Goal: Task Accomplishment & Management: Use online tool/utility

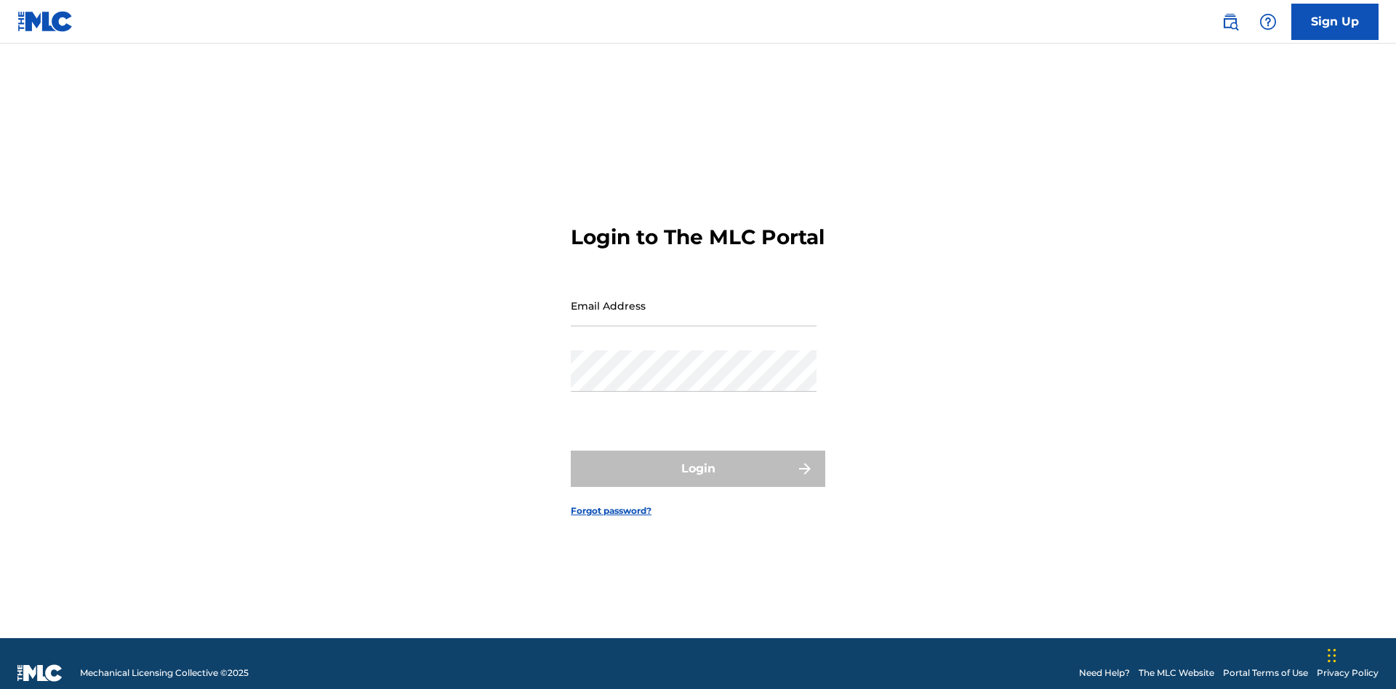
scroll to position [19, 0]
click at [693, 299] on input "Email Address" at bounding box center [694, 305] width 246 height 41
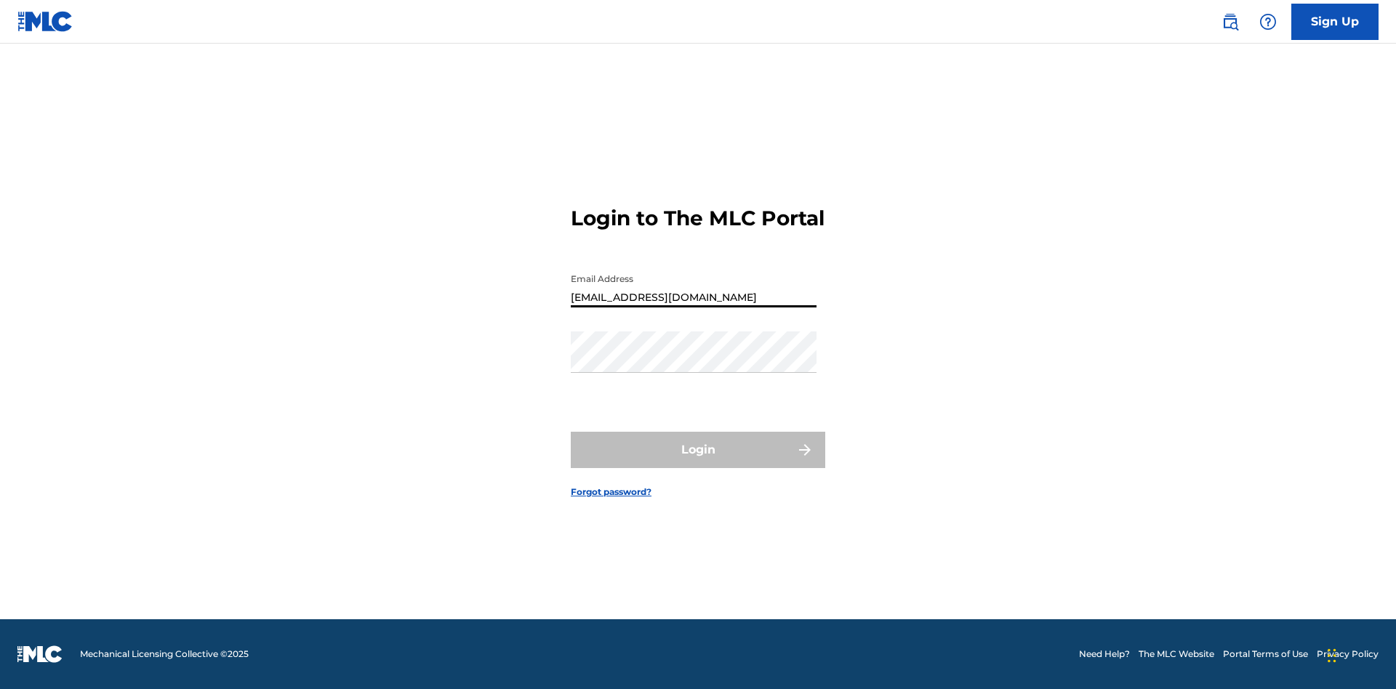
type input "Duke.McTesterson@gmail.com"
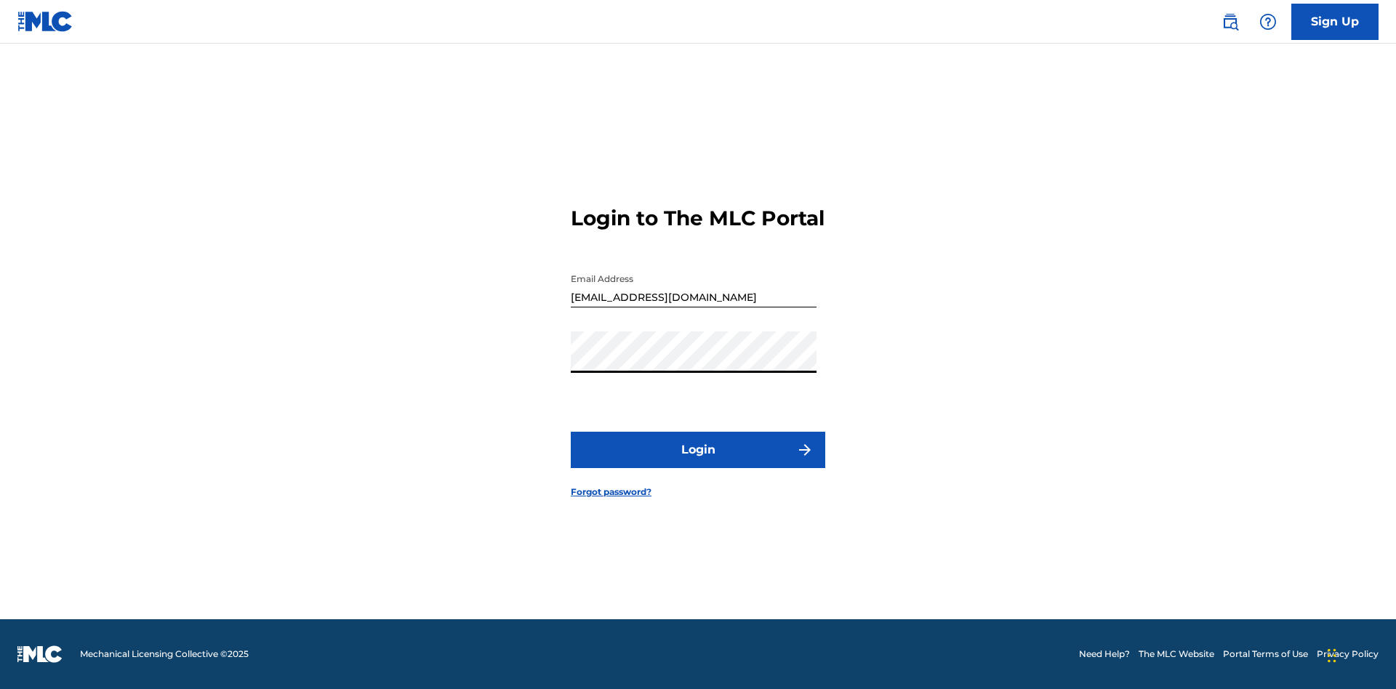
click at [698, 462] on button "Login" at bounding box center [698, 450] width 254 height 36
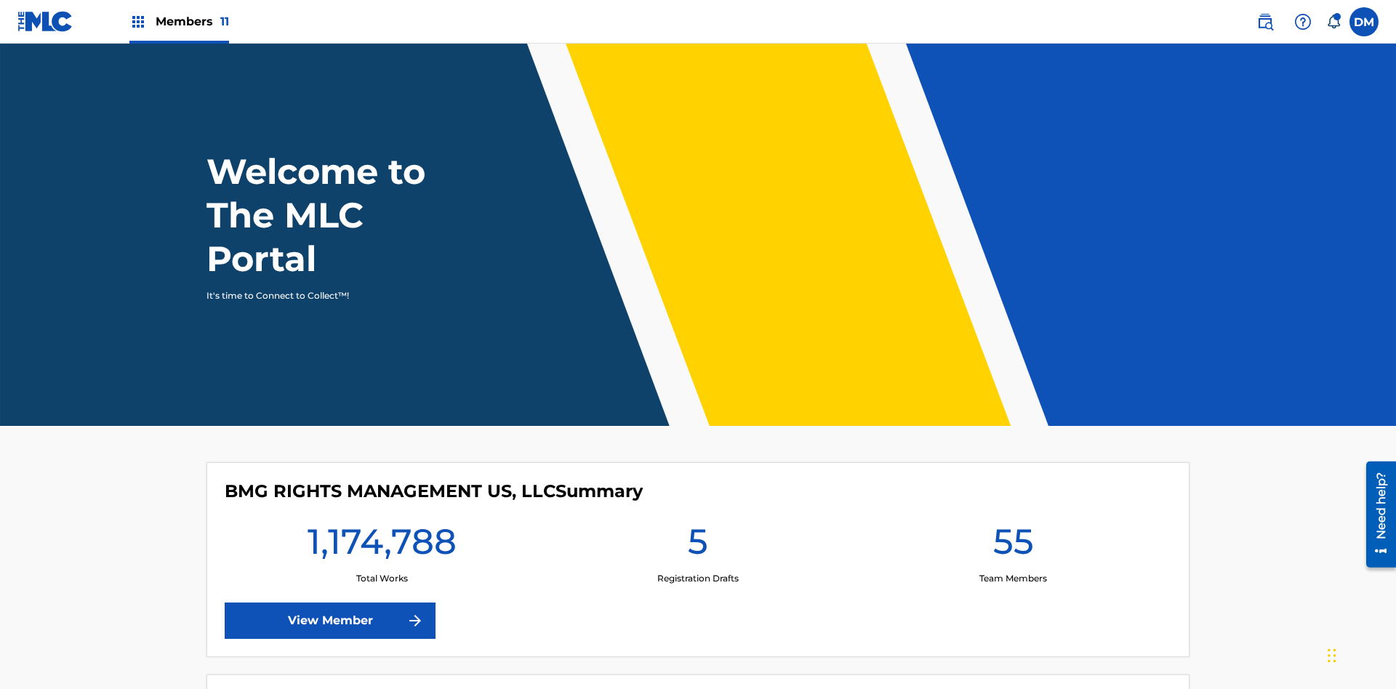
click at [179, 21] on span "Members 11" at bounding box center [192, 21] width 73 height 17
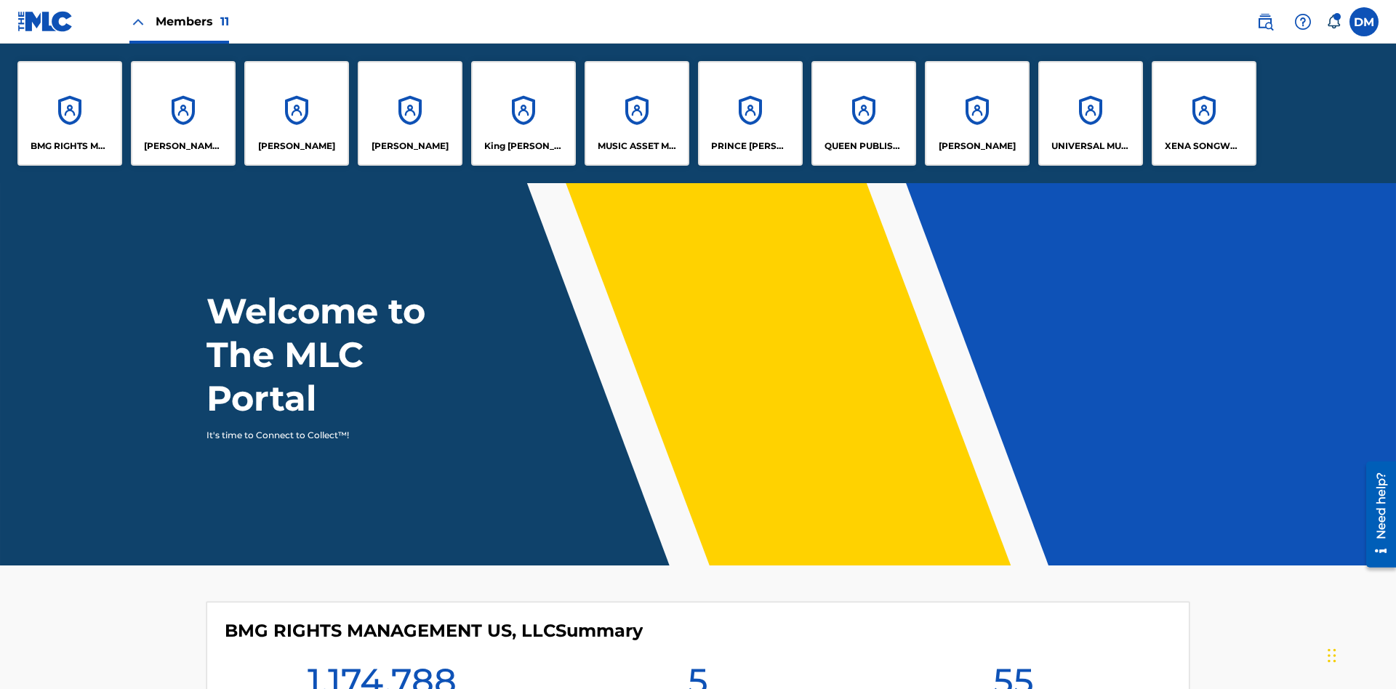
click at [1203, 146] on p "XENA SONGWRITER" at bounding box center [1203, 146] width 79 height 13
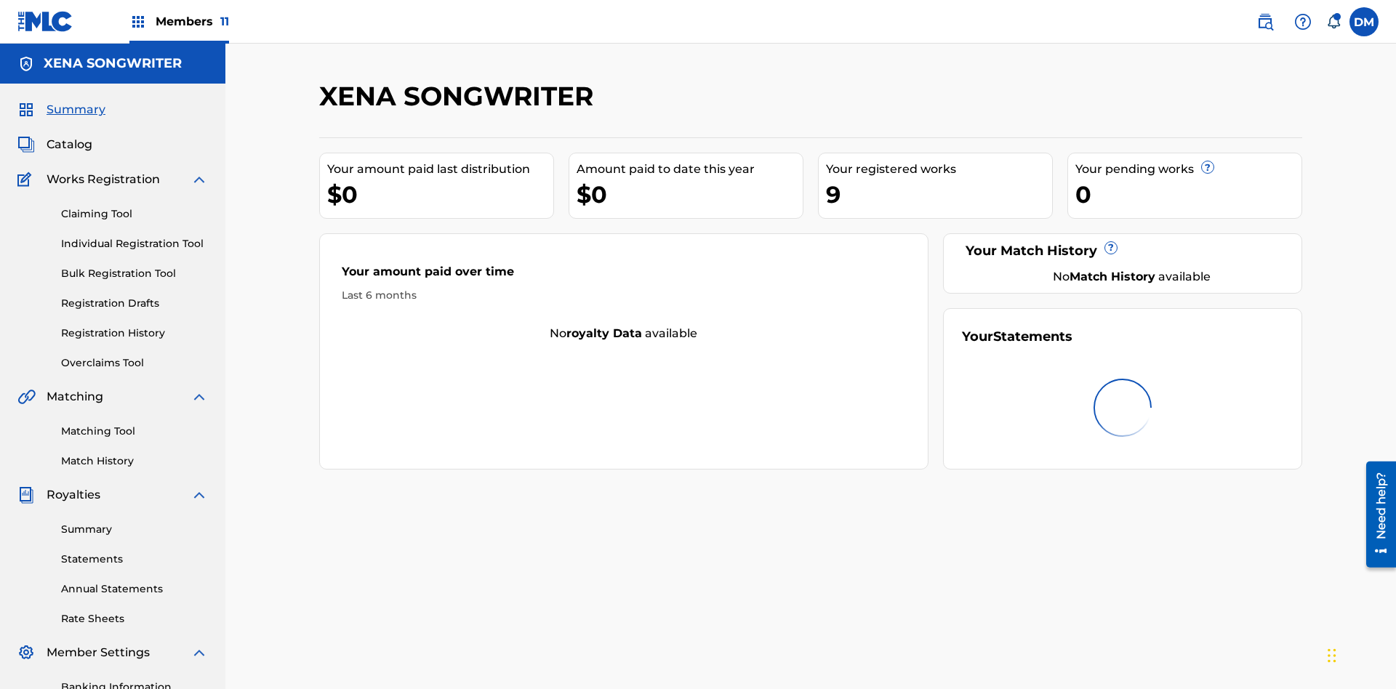
click at [134, 355] on link "Overclaims Tool" at bounding box center [134, 362] width 147 height 15
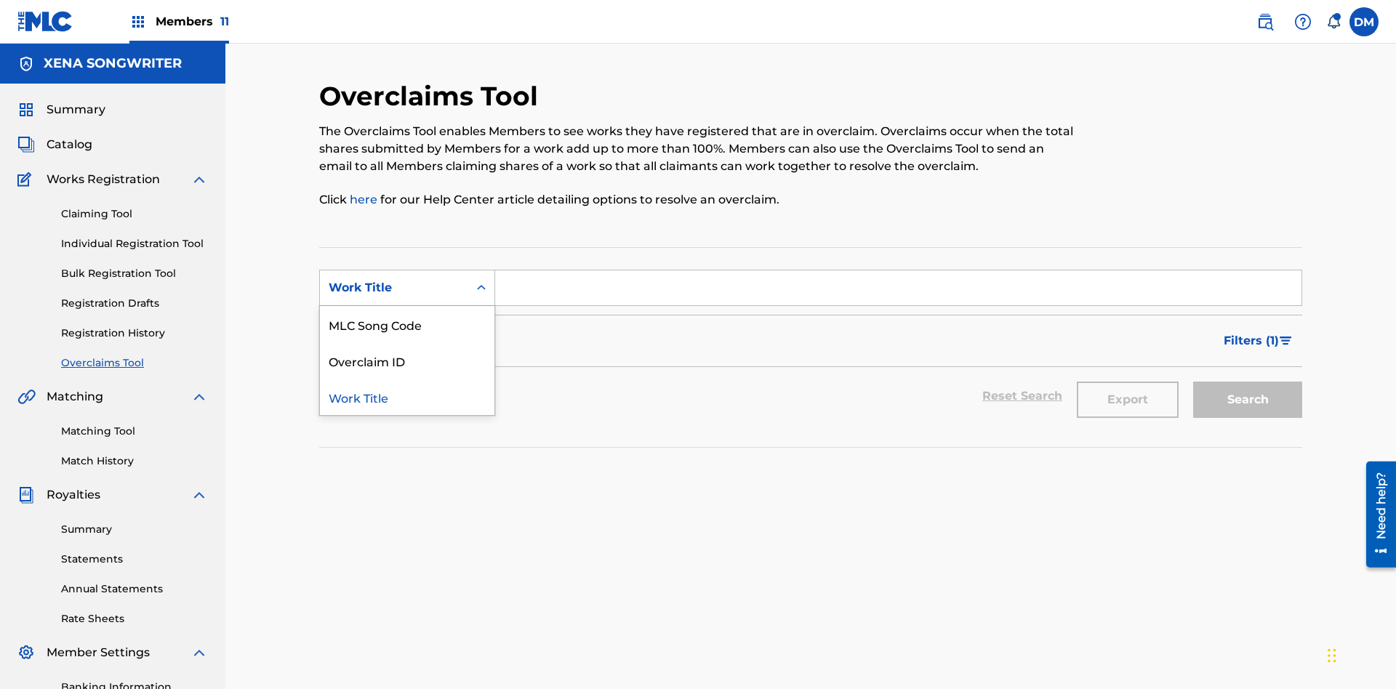
click at [407, 379] on div "Work Title" at bounding box center [407, 397] width 174 height 36
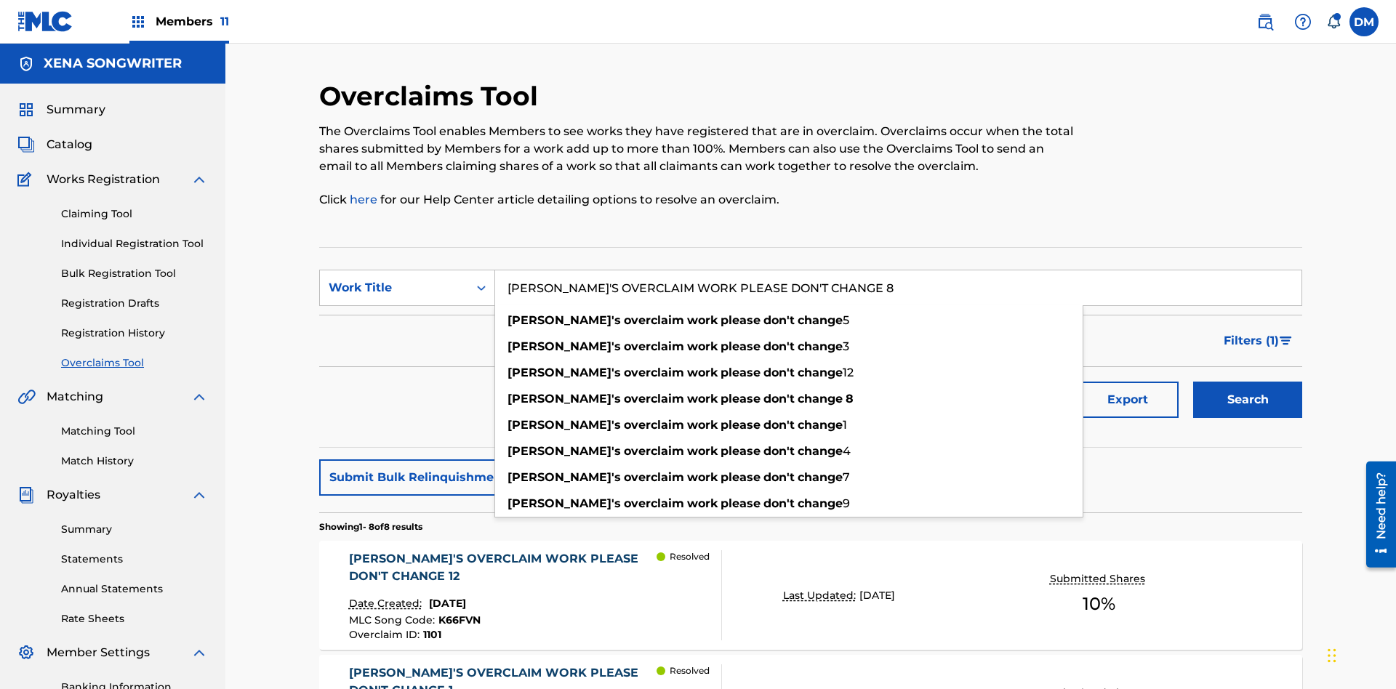
type input "KRYSTAL'S OVERCLAIM WORK PLEASE DON'T CHANGE 8"
click at [1247, 382] on button "Search" at bounding box center [1247, 400] width 109 height 36
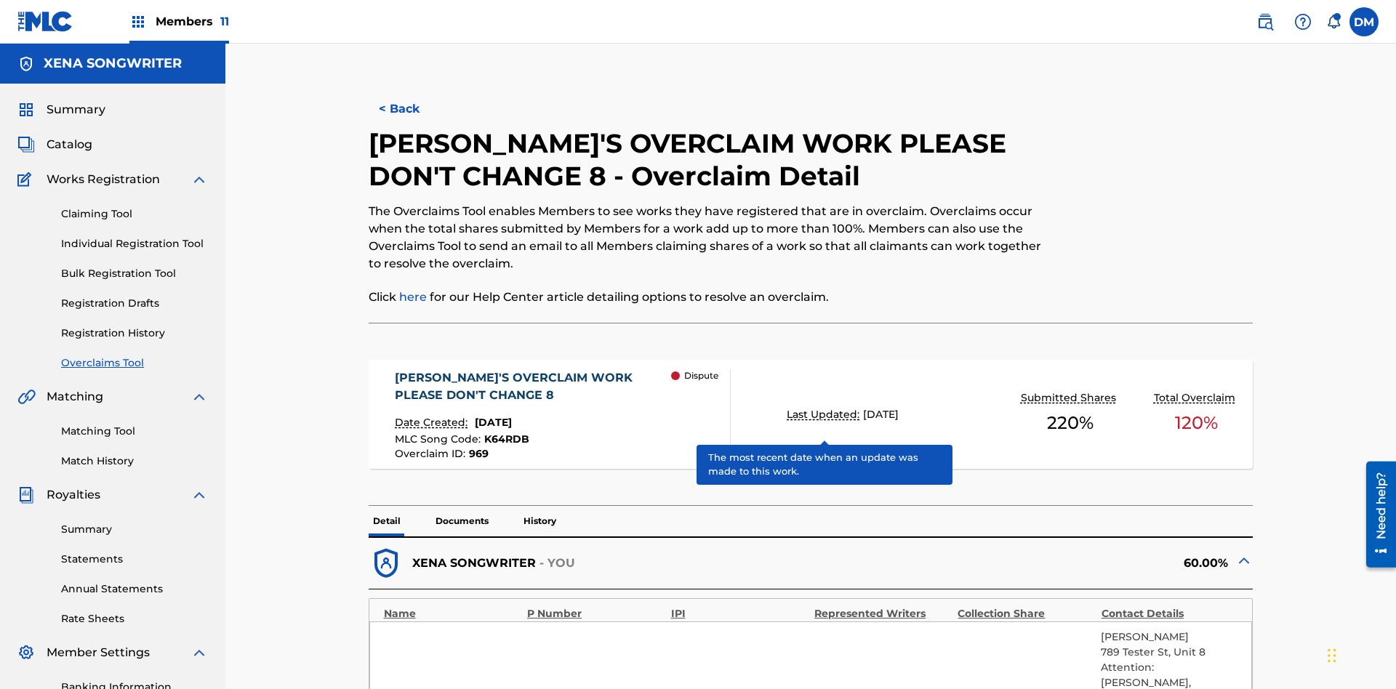
click at [504, 432] on span "K64RDB" at bounding box center [506, 438] width 45 height 13
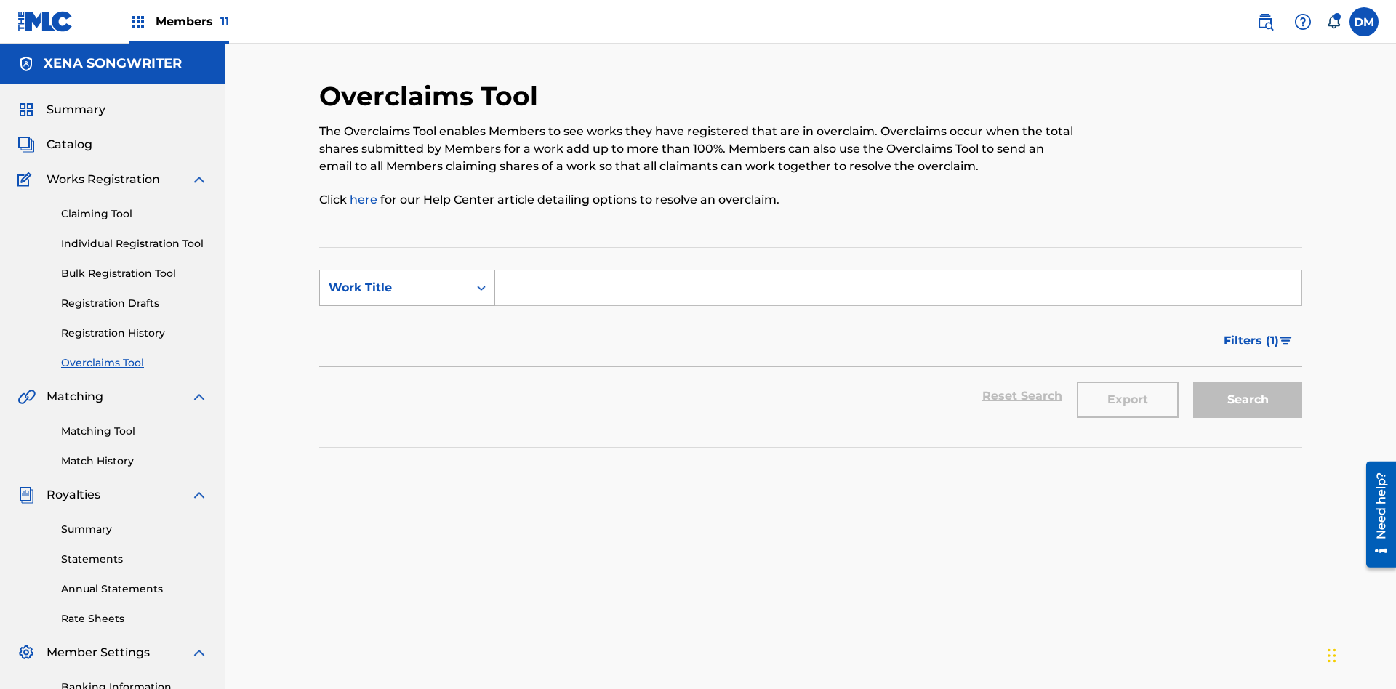
click at [394, 279] on div "Work Title" at bounding box center [394, 287] width 131 height 17
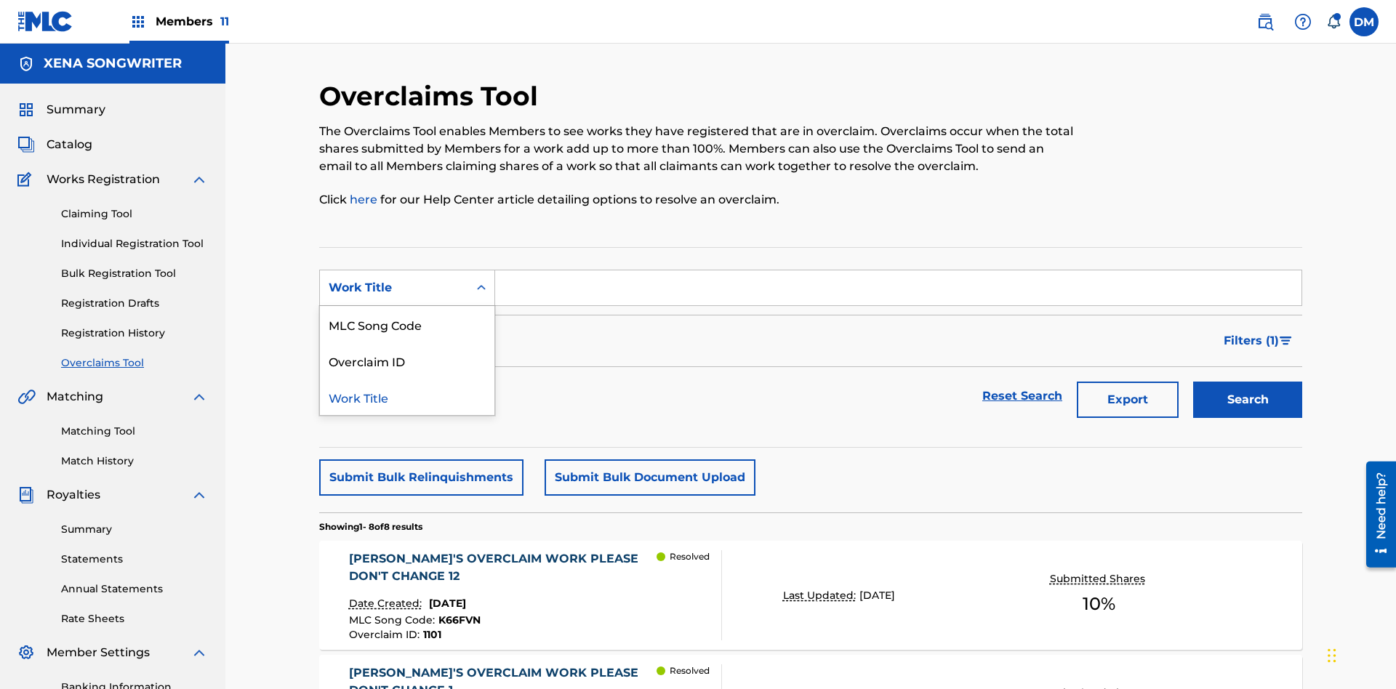
click at [407, 342] on div "Overclaim ID" at bounding box center [407, 360] width 174 height 36
type input "969"
click at [1247, 382] on button "Search" at bounding box center [1247, 400] width 109 height 36
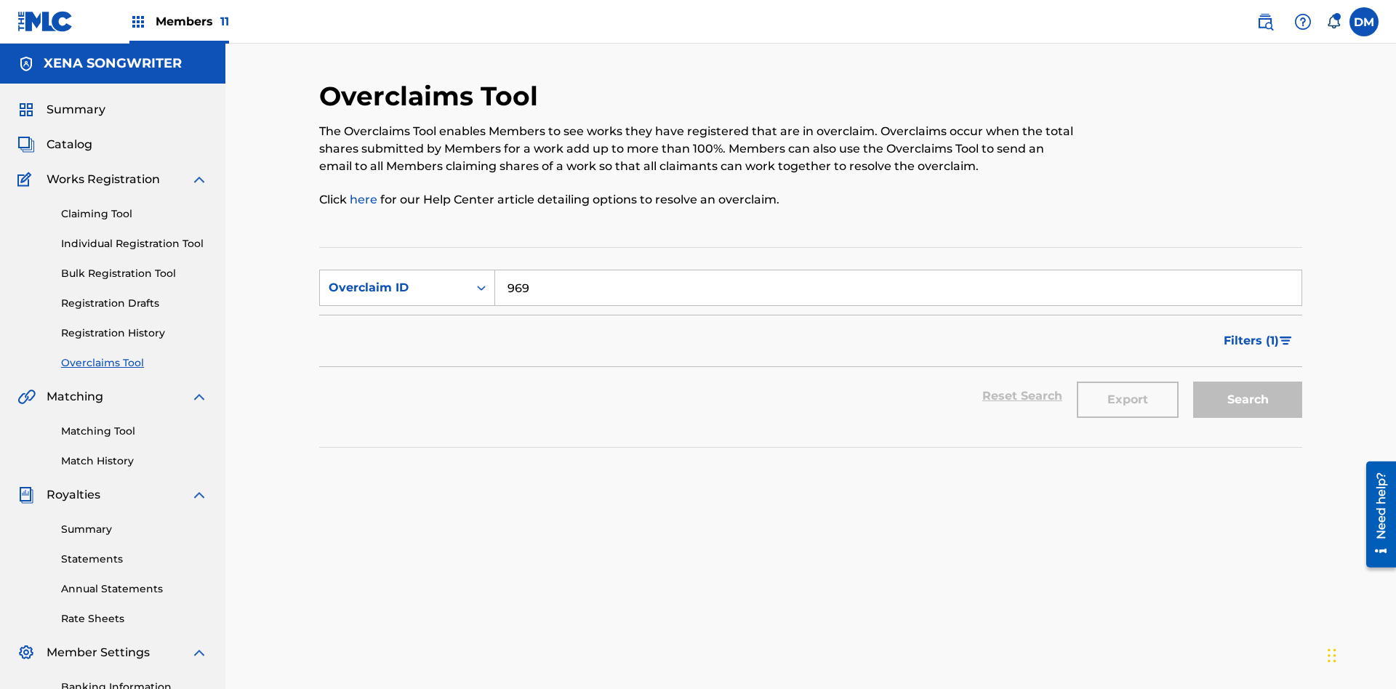
scroll to position [281, 0]
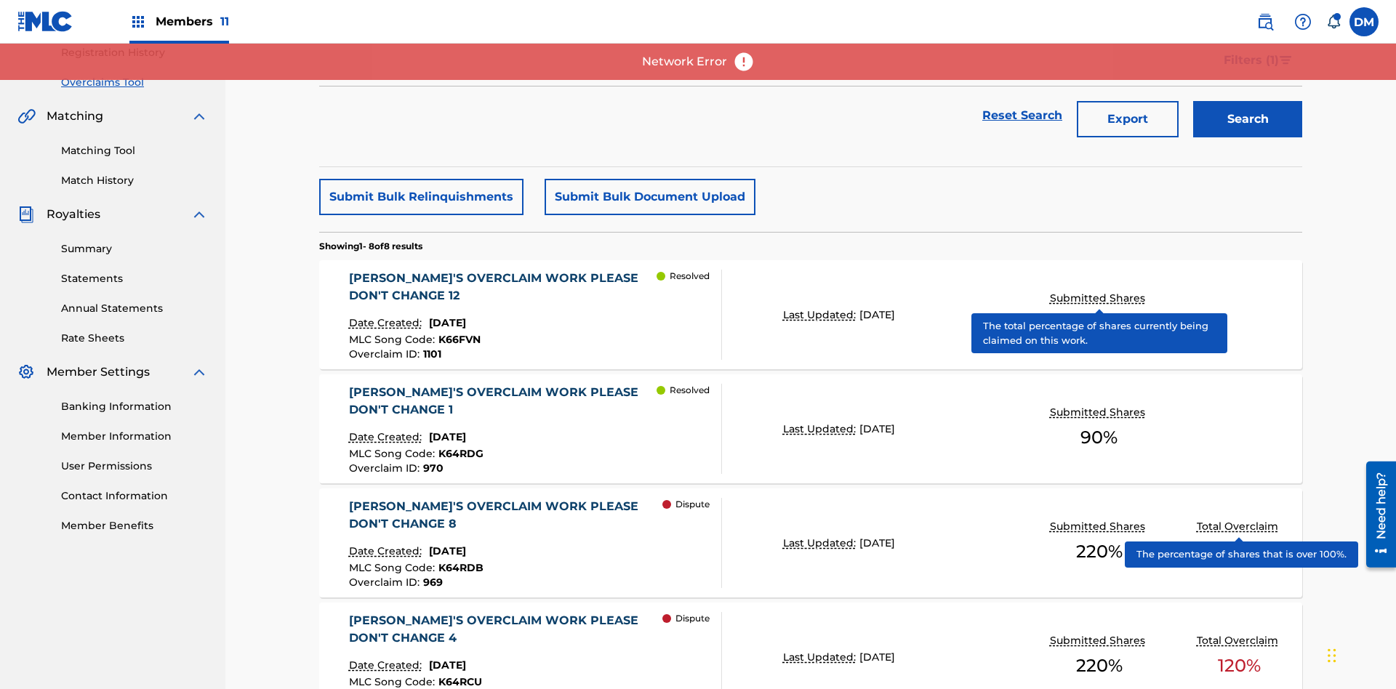
click at [458, 561] on span "K64RDB" at bounding box center [460, 567] width 45 height 13
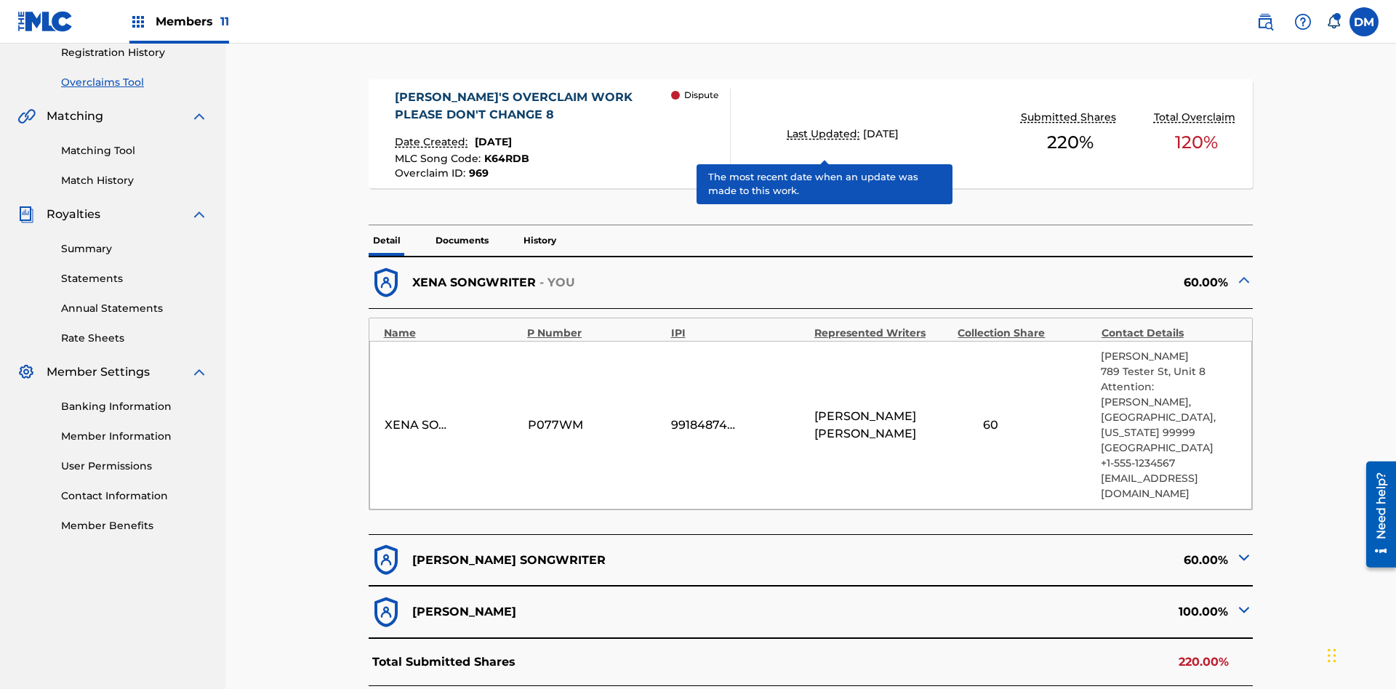
click at [504, 152] on span "K64RDB" at bounding box center [506, 158] width 45 height 13
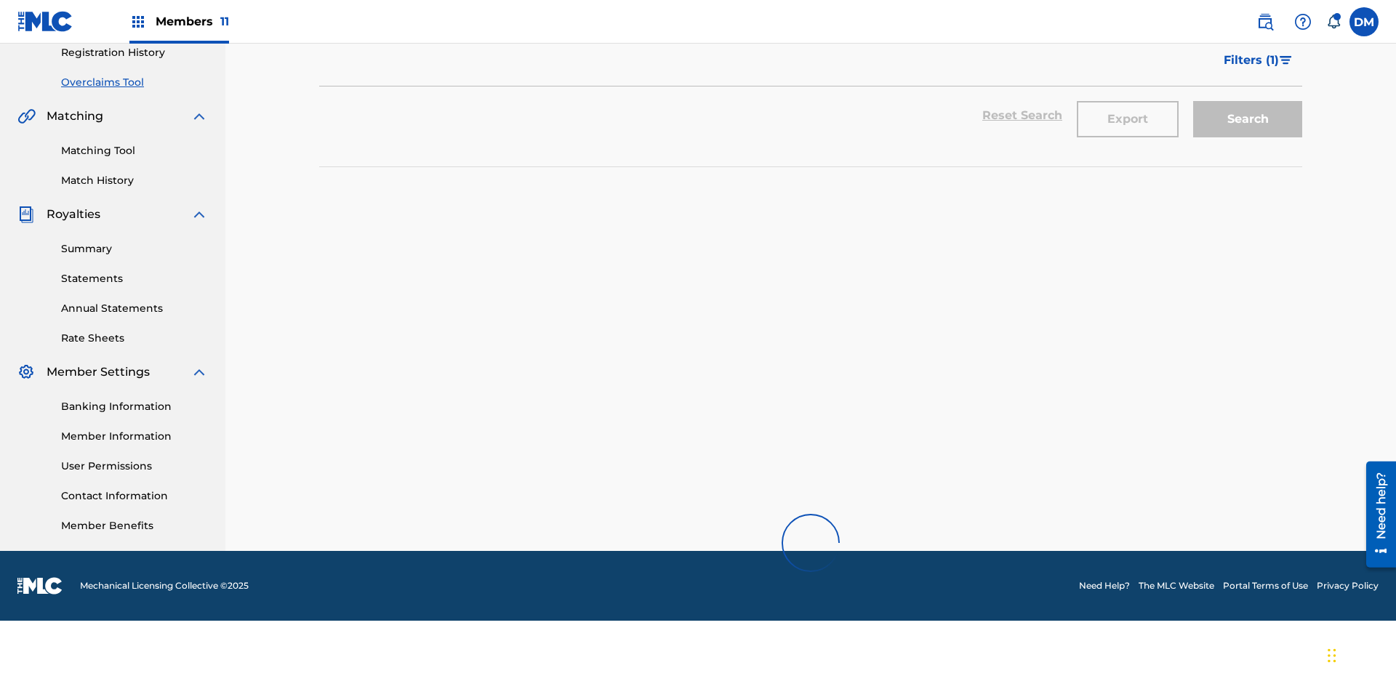
click at [394, 16] on div "Work Title" at bounding box center [394, 7] width 131 height 17
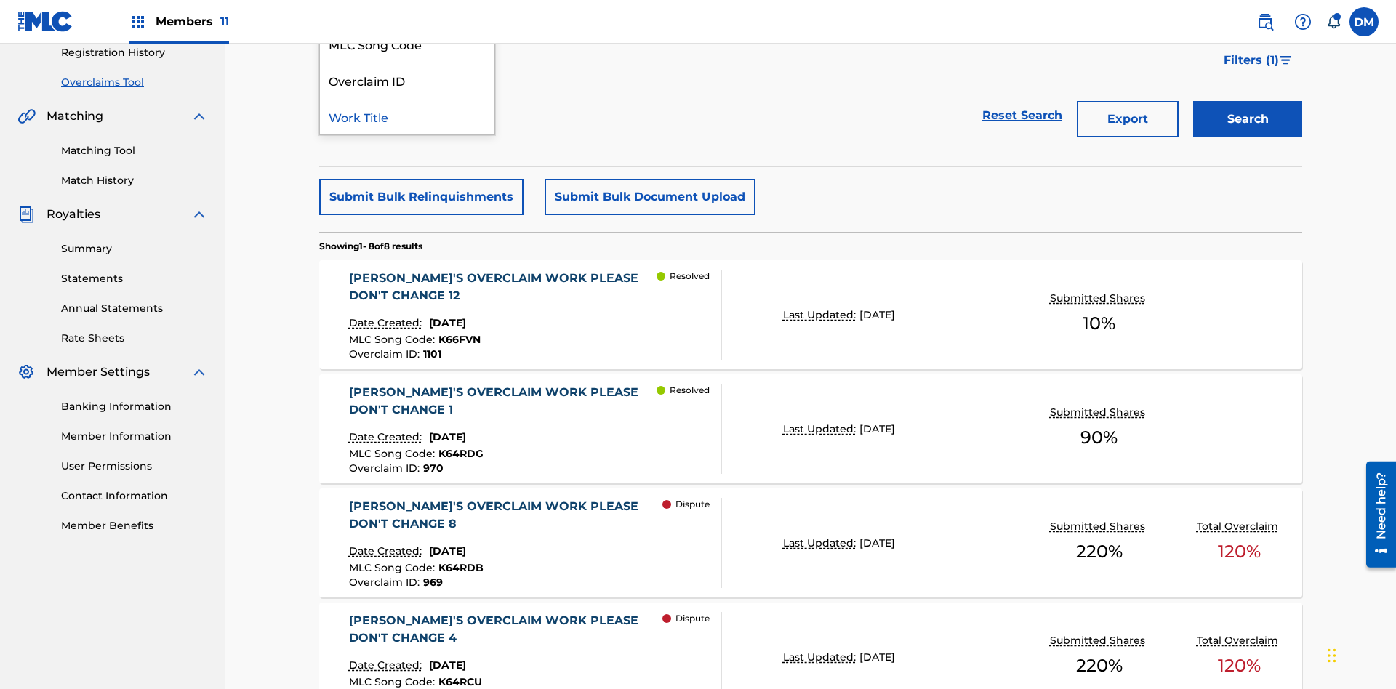
click at [407, 62] on div "MLC Song Code" at bounding box center [407, 43] width 174 height 36
type input "K64RDB"
click at [1247, 105] on button "Search" at bounding box center [1247, 119] width 109 height 36
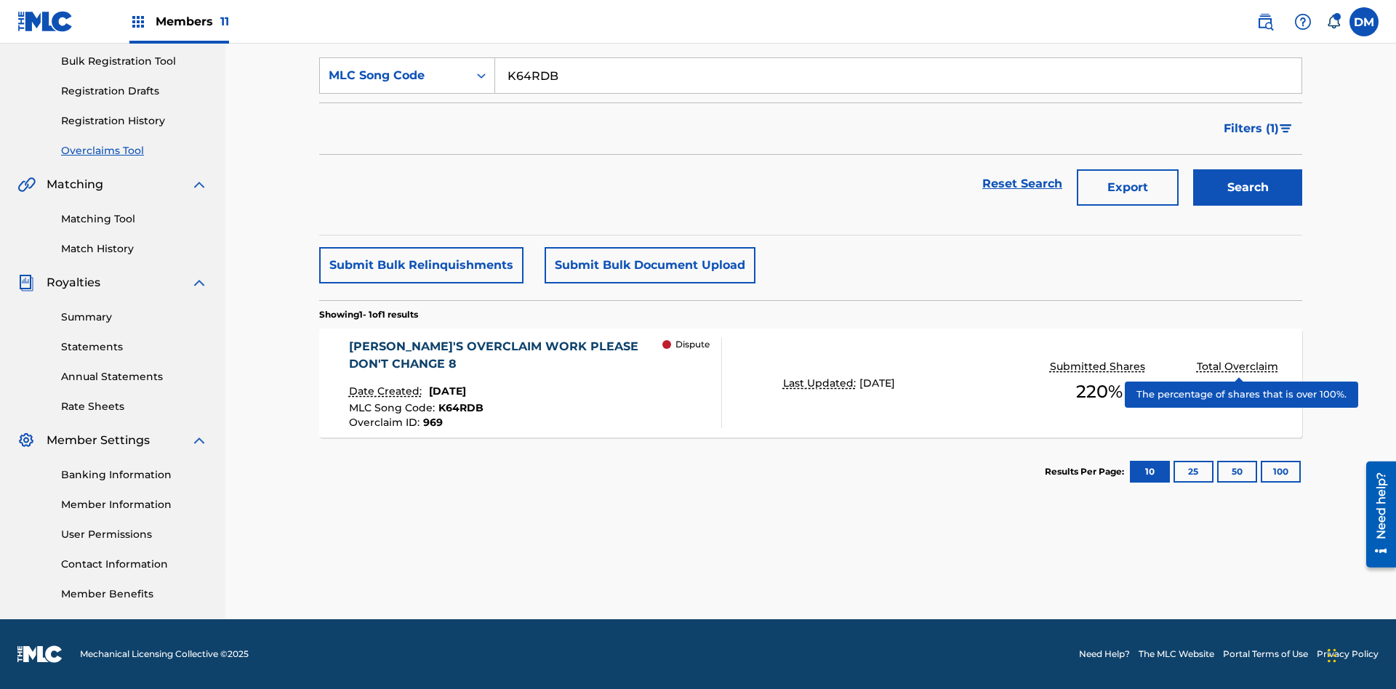
click at [458, 408] on span "K64RDB" at bounding box center [460, 407] width 45 height 13
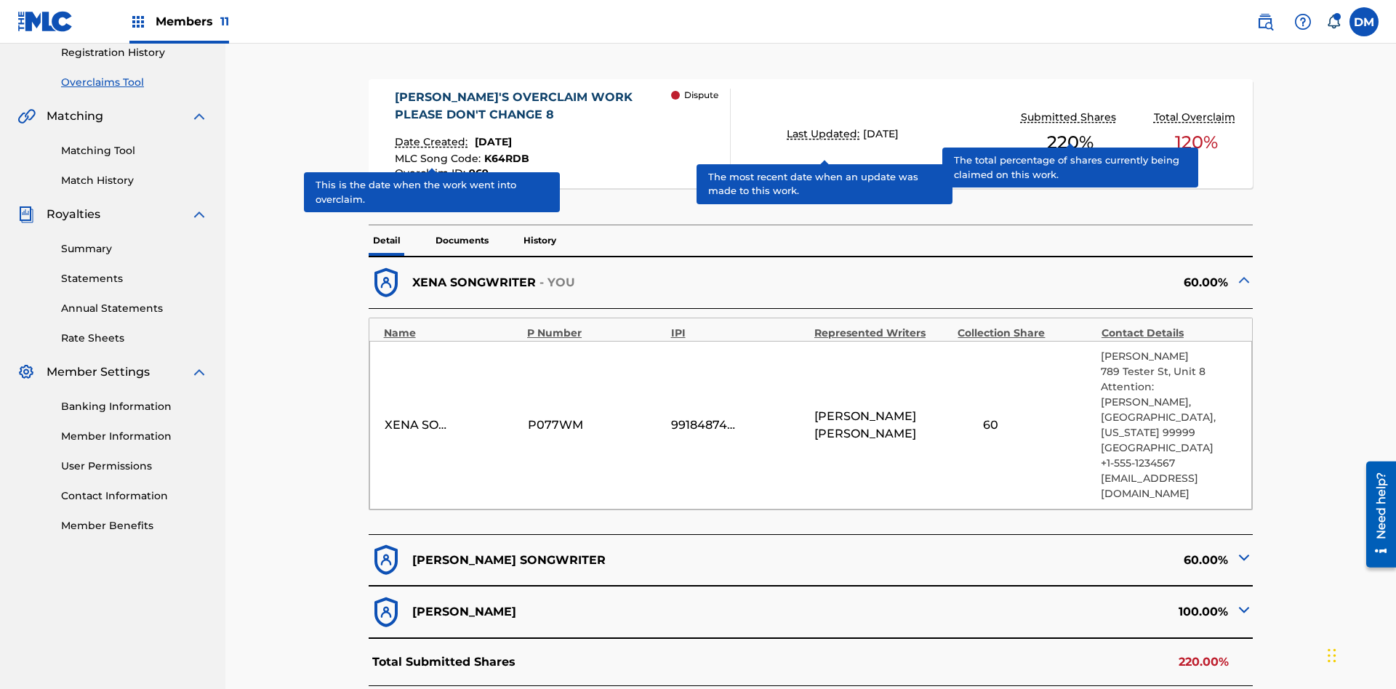
click at [504, 152] on span "K64RDB" at bounding box center [506, 158] width 45 height 13
